Goal: Transaction & Acquisition: Purchase product/service

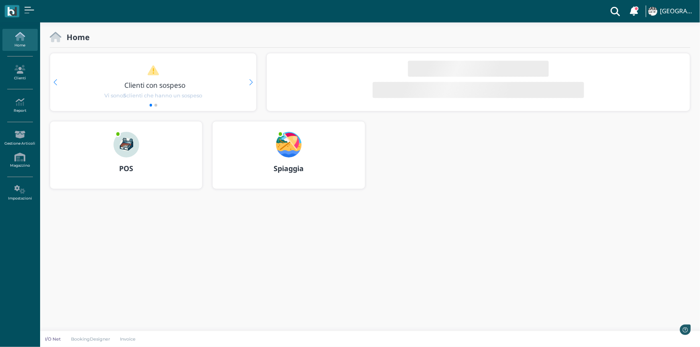
click at [124, 148] on img at bounding box center [127, 145] width 26 height 26
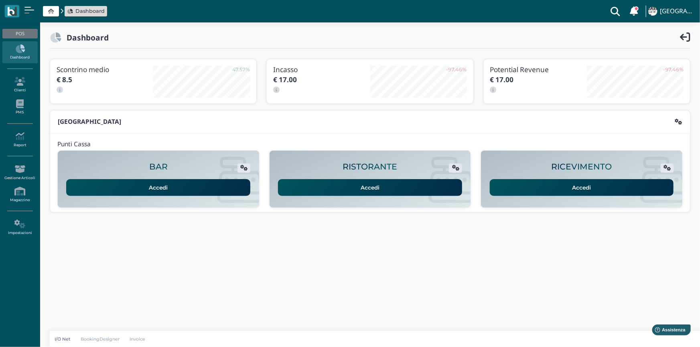
click at [517, 184] on link "Accedi" at bounding box center [582, 187] width 184 height 17
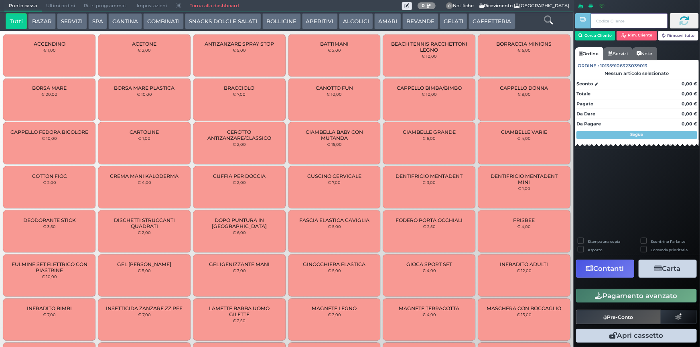
click at [602, 19] on input "text" at bounding box center [629, 20] width 77 height 15
click at [597, 36] on button "Cerca Cliente" at bounding box center [595, 36] width 41 height 10
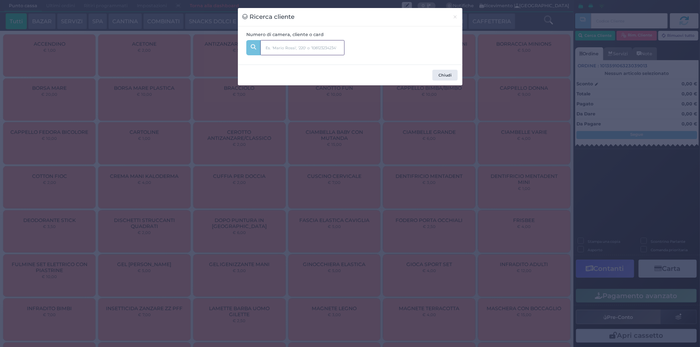
click at [306, 46] on input "text" at bounding box center [302, 47] width 84 height 15
type input "314"
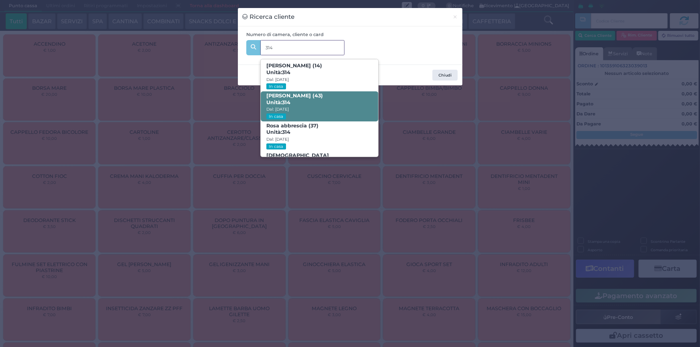
click at [333, 100] on span "[PERSON_NAME] (43) Unità: 314 Dal: [DATE] In casa" at bounding box center [320, 106] width 118 height 30
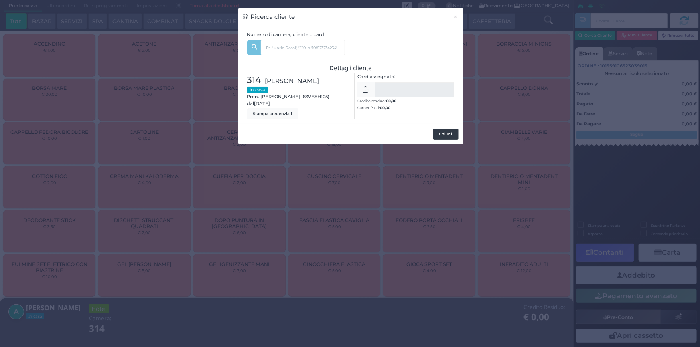
click at [451, 135] on button "Chiudi" at bounding box center [445, 134] width 25 height 11
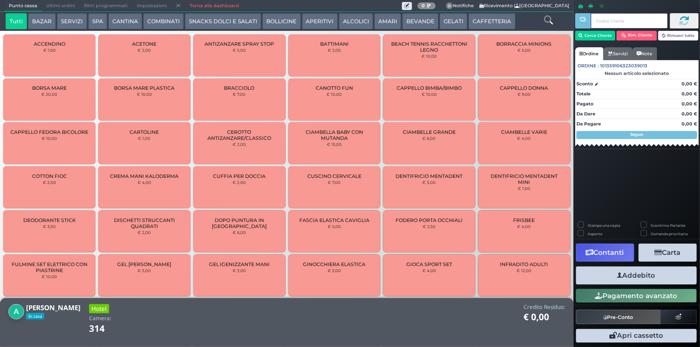
click at [605, 21] on input "text" at bounding box center [629, 20] width 77 height 15
click at [473, 19] on button "CAFFETTERIA" at bounding box center [492, 21] width 47 height 16
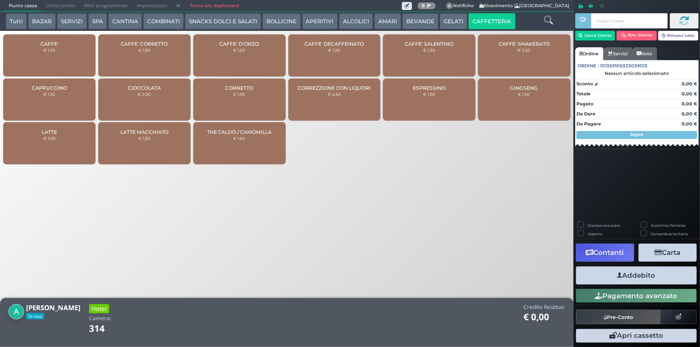
click at [52, 50] on small "€ 1,20" at bounding box center [49, 50] width 12 height 5
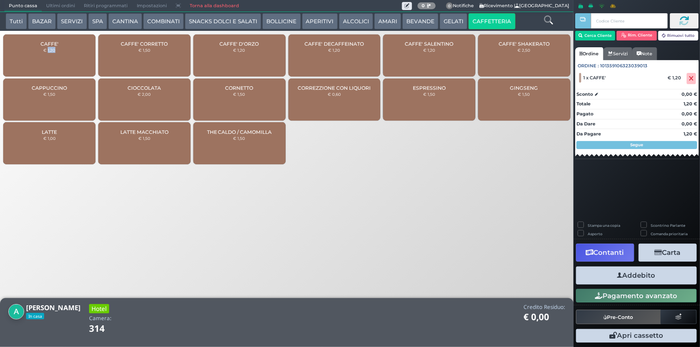
click at [52, 50] on small "€ 1,20" at bounding box center [49, 50] width 12 height 5
click at [663, 278] on button "Addebito" at bounding box center [636, 276] width 121 height 18
